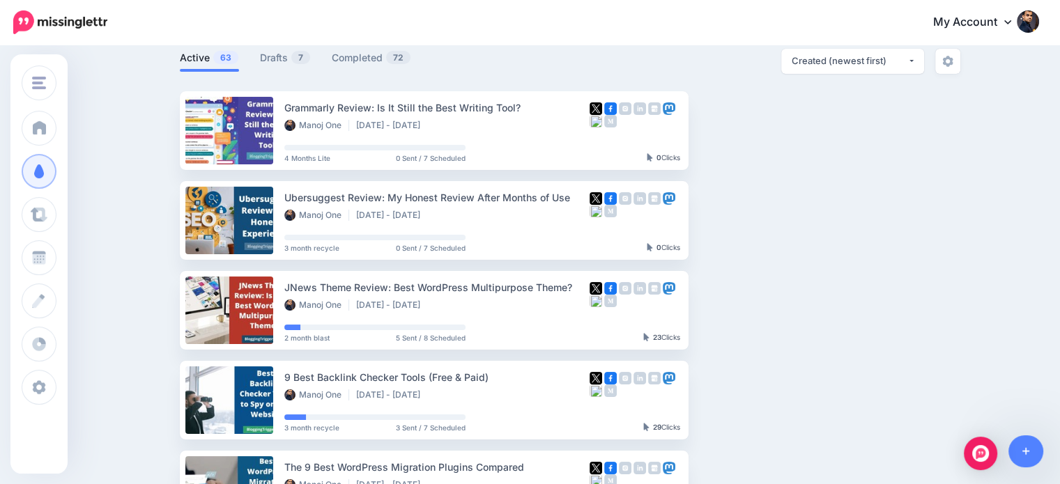
scroll to position [101, 0]
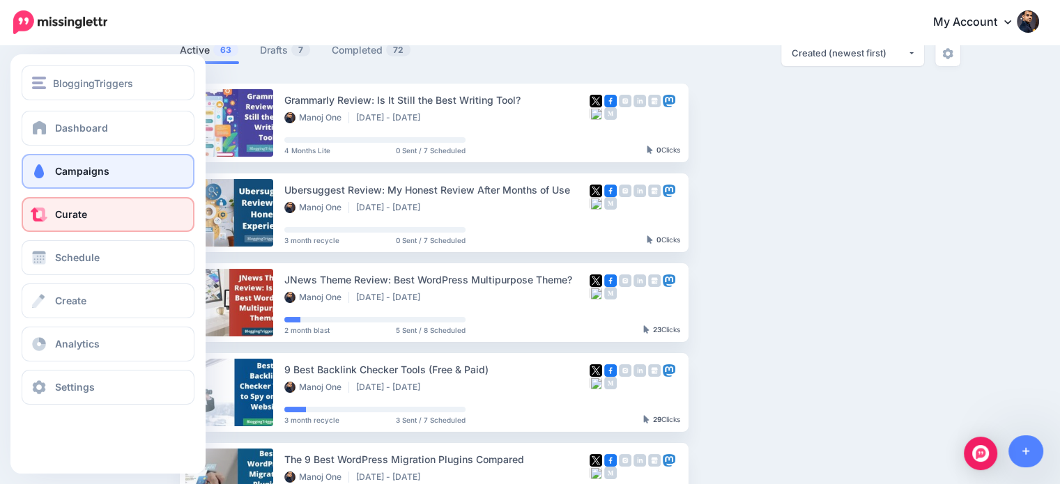
click at [42, 216] on span at bounding box center [39, 215] width 18 height 14
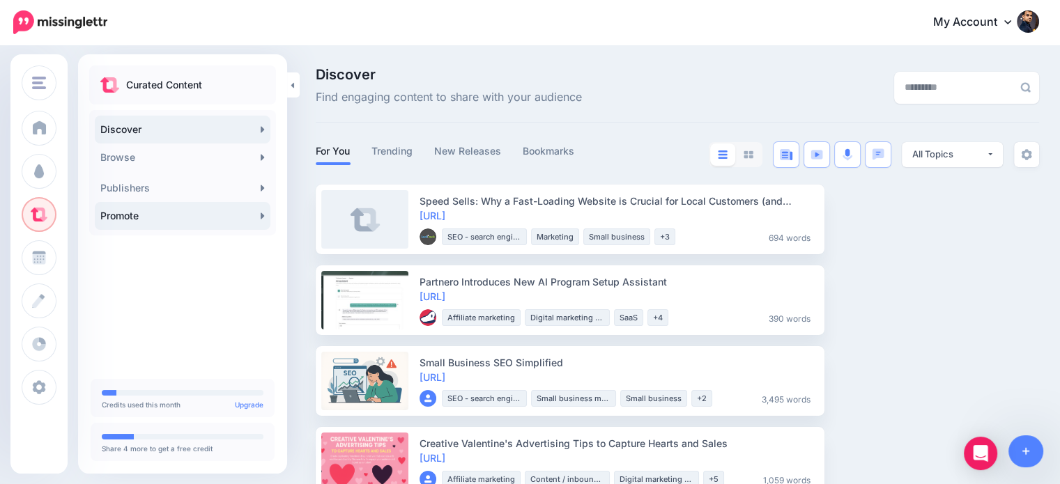
click at [226, 224] on link "Promote" at bounding box center [183, 216] width 176 height 28
